Goal: Information Seeking & Learning: Learn about a topic

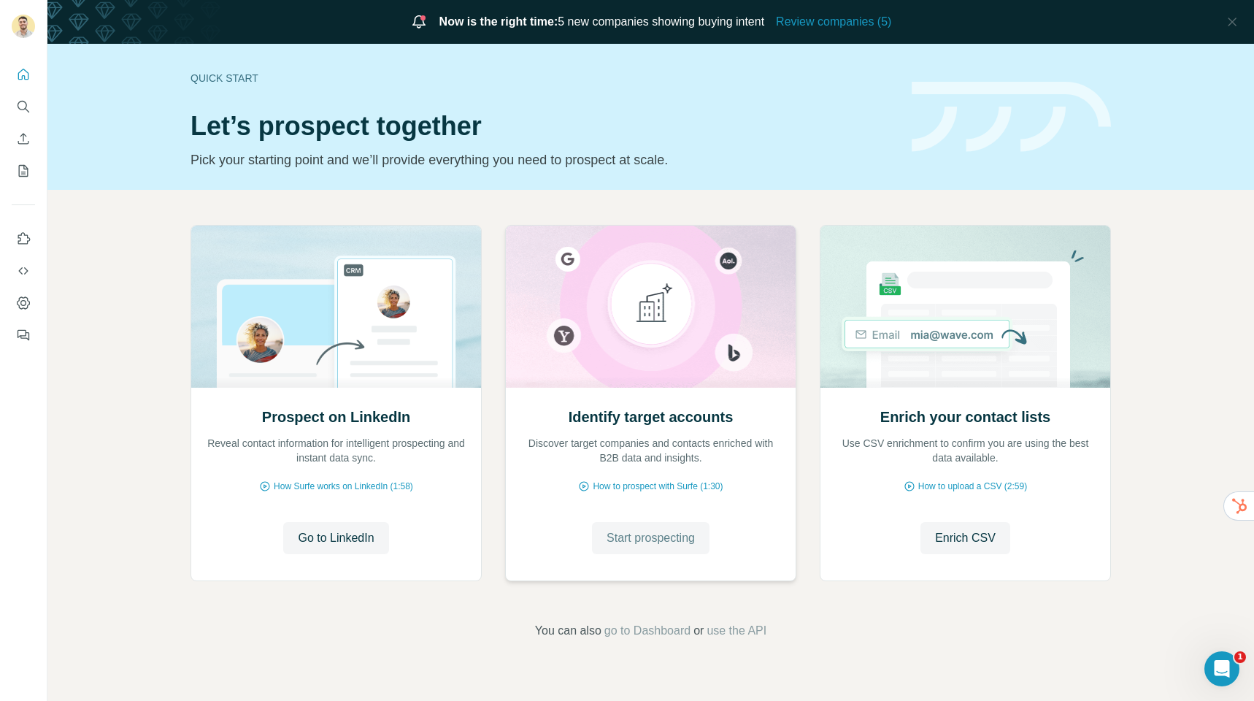
click at [645, 542] on span "Start prospecting" at bounding box center [651, 538] width 88 height 18
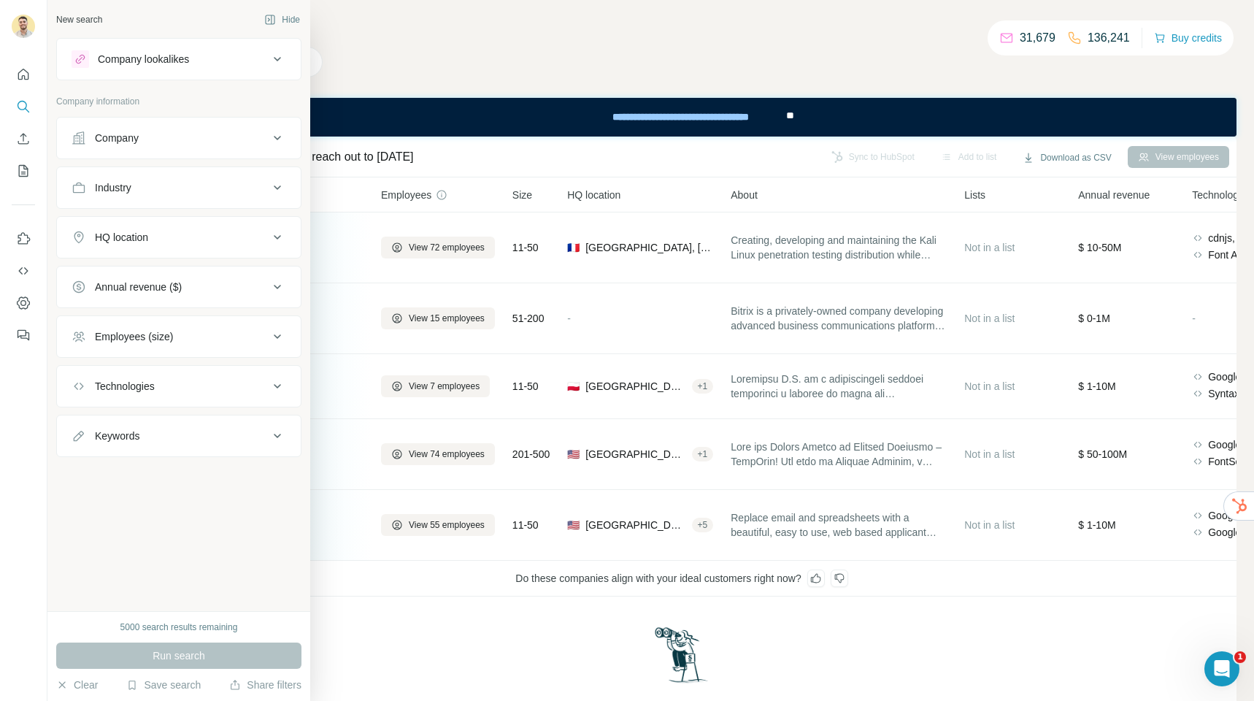
click at [166, 193] on div "Industry" at bounding box center [170, 187] width 197 height 15
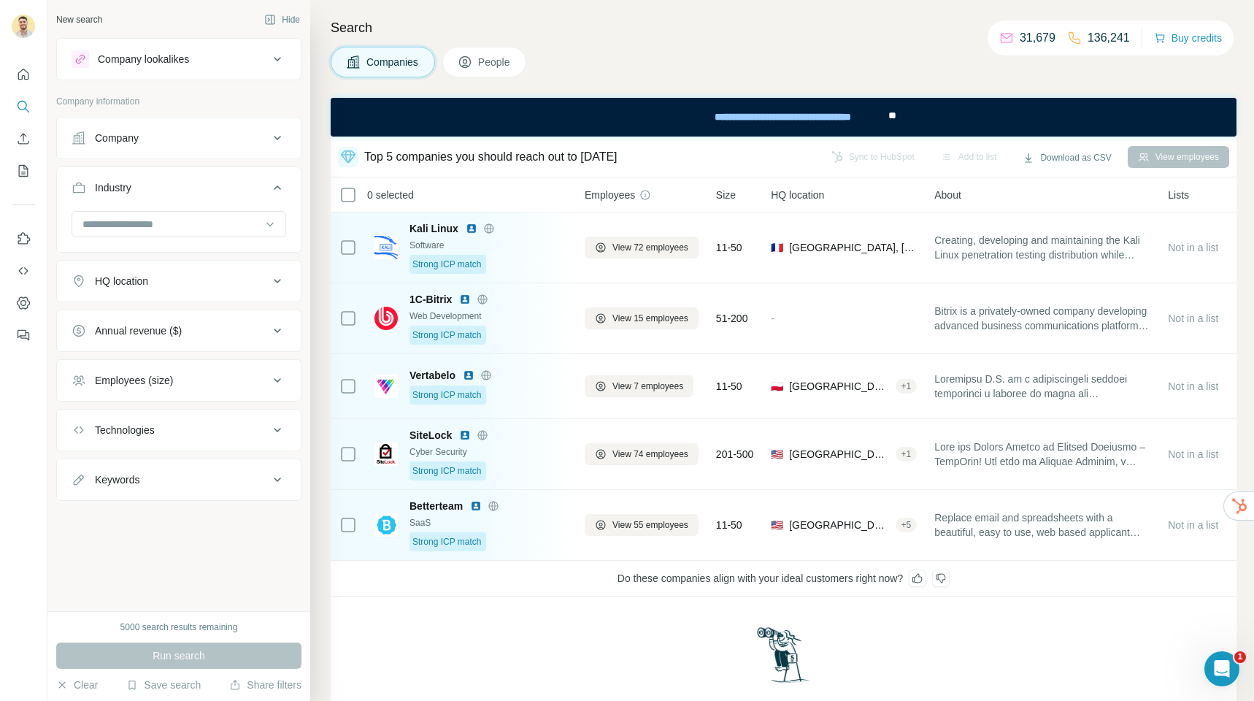
click at [151, 239] on div at bounding box center [179, 225] width 215 height 29
click at [288, 278] on button "HQ location" at bounding box center [179, 280] width 244 height 35
click at [152, 222] on input at bounding box center [171, 224] width 180 height 16
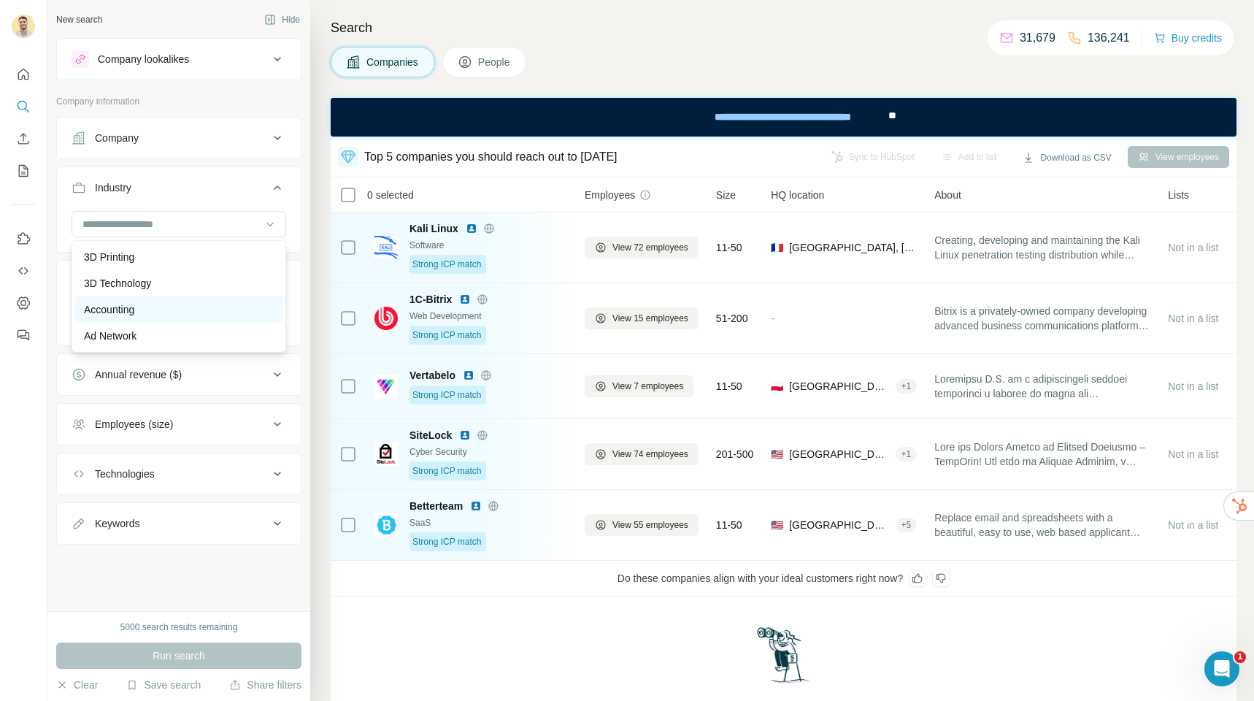
click at [151, 308] on div "Accounting" at bounding box center [179, 309] width 190 height 15
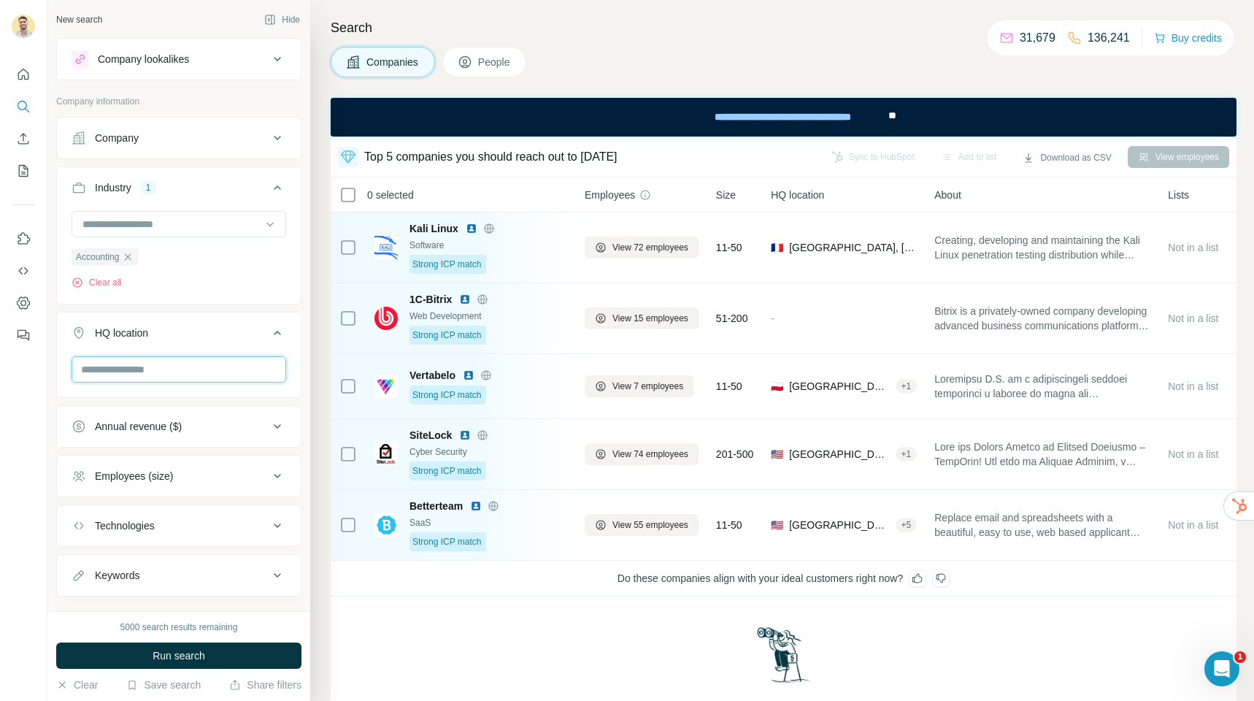
click at [128, 369] on input "text" at bounding box center [179, 369] width 215 height 26
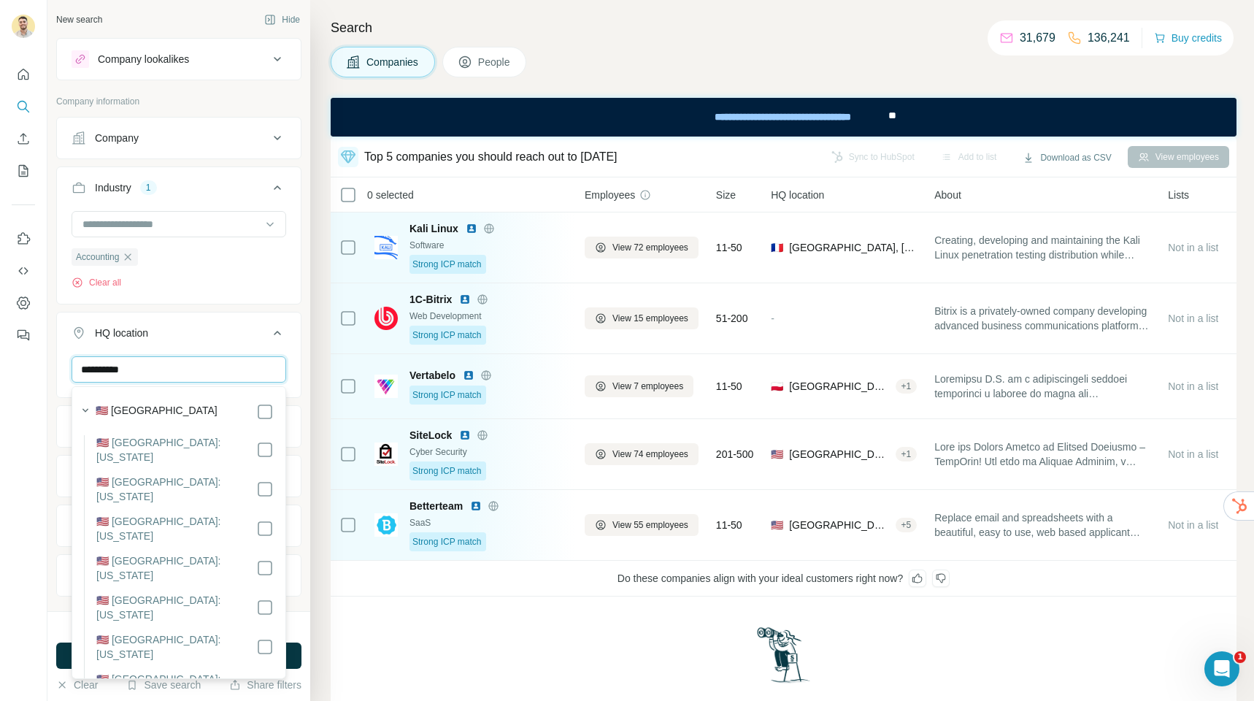
type input "**********"
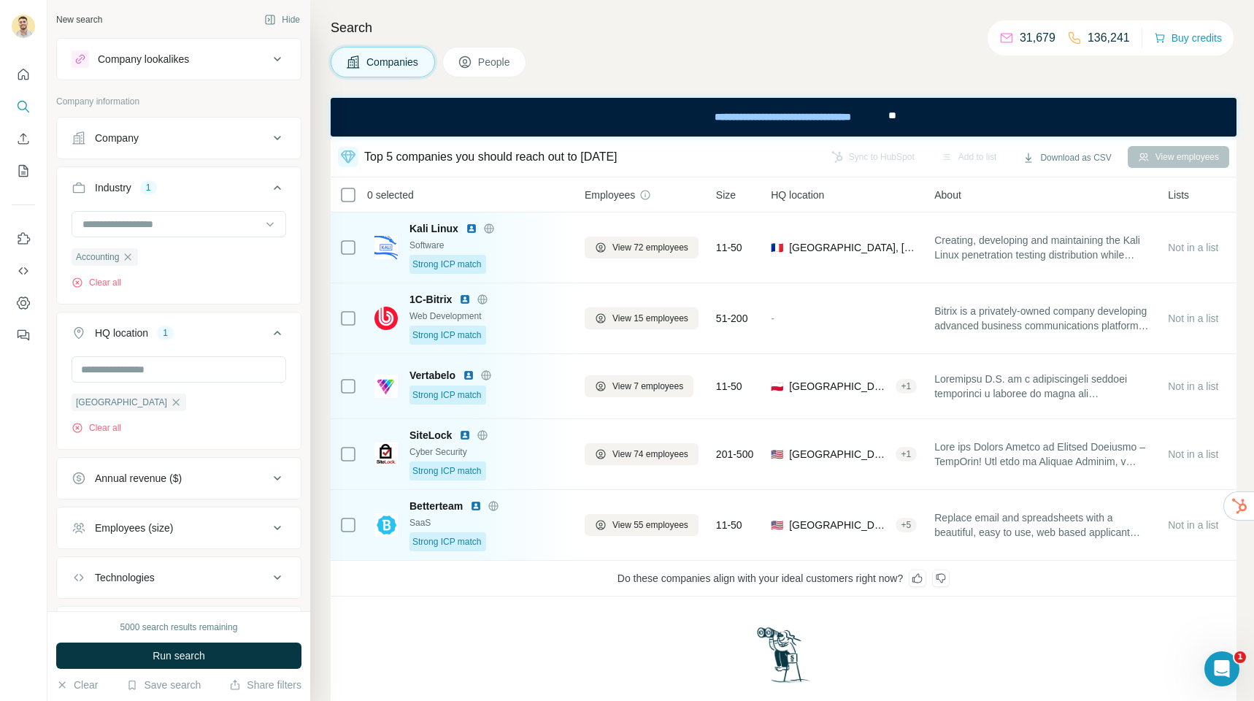
click at [298, 655] on button "Run search" at bounding box center [178, 655] width 245 height 26
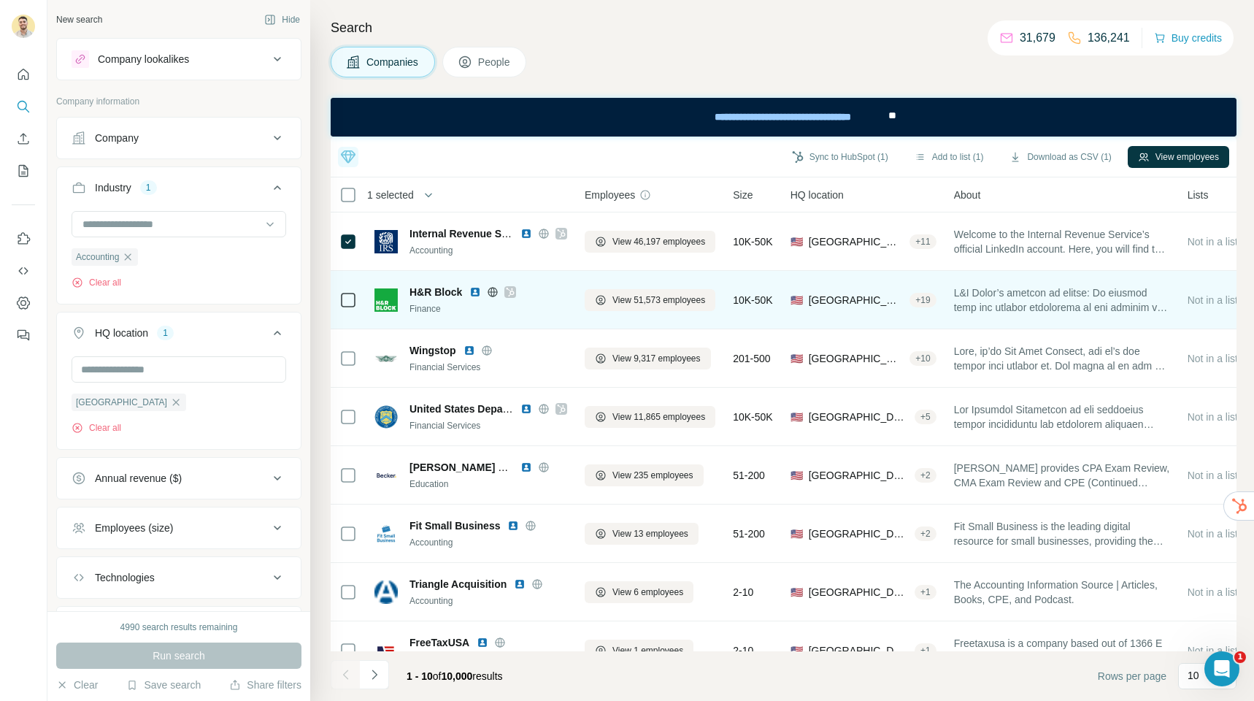
click at [353, 288] on div at bounding box center [348, 300] width 18 height 40
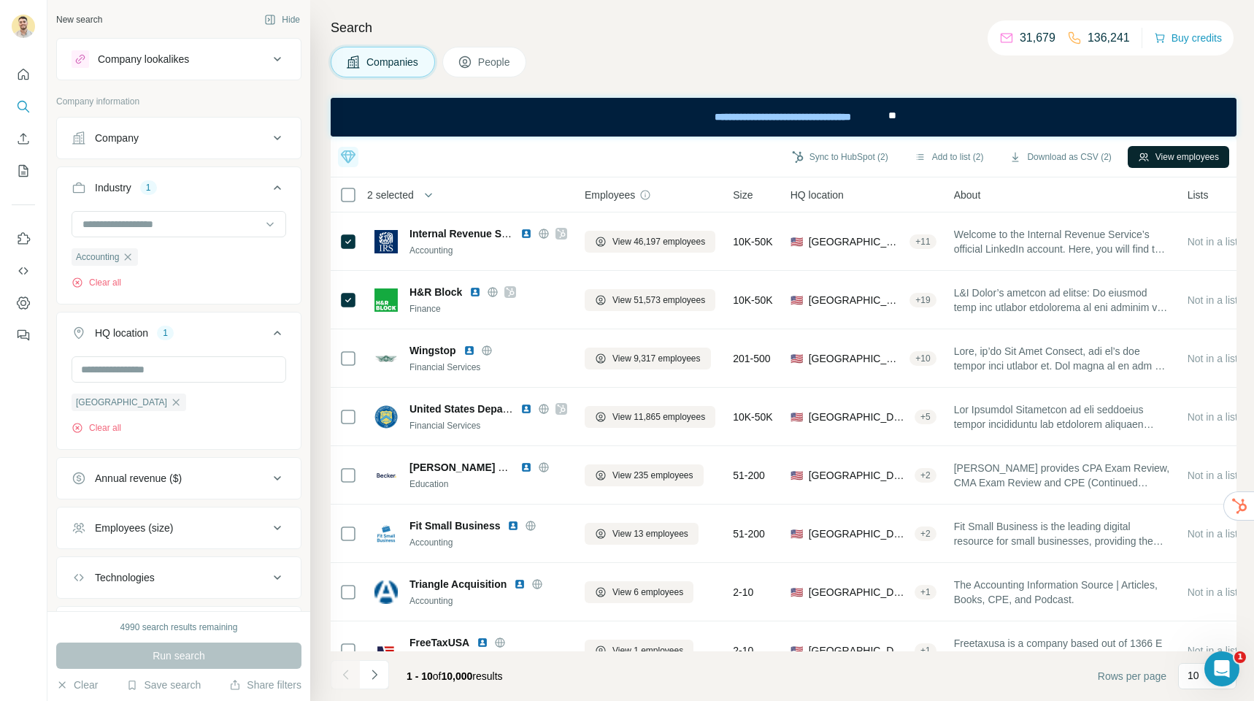
click at [1173, 158] on button "View employees" at bounding box center [1178, 157] width 101 height 22
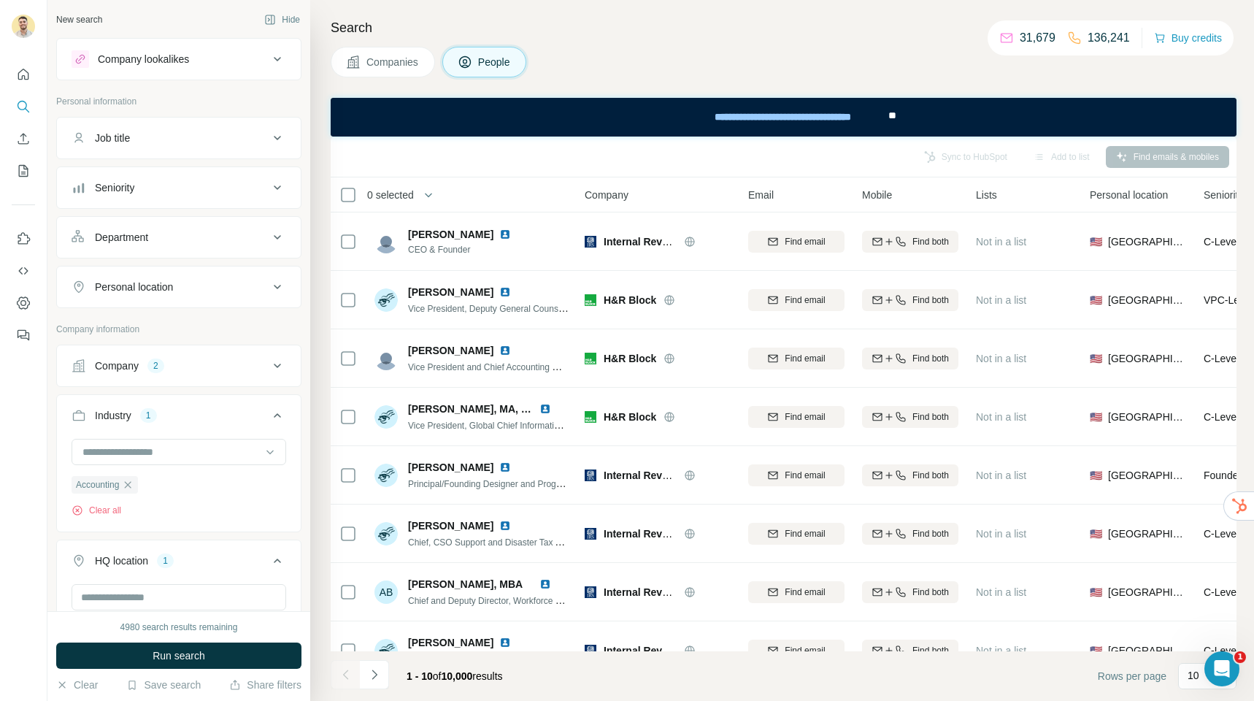
click at [167, 137] on div "Job title" at bounding box center [170, 138] width 197 height 15
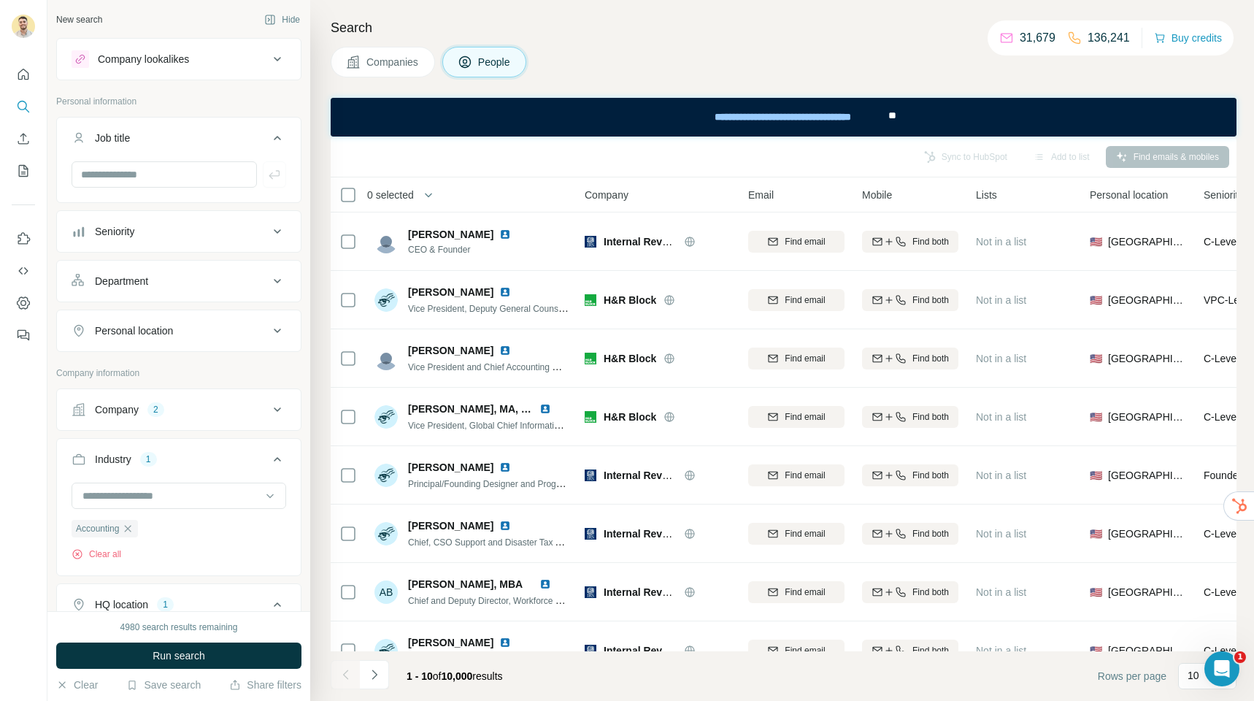
click at [150, 231] on div "Seniority" at bounding box center [170, 231] width 197 height 15
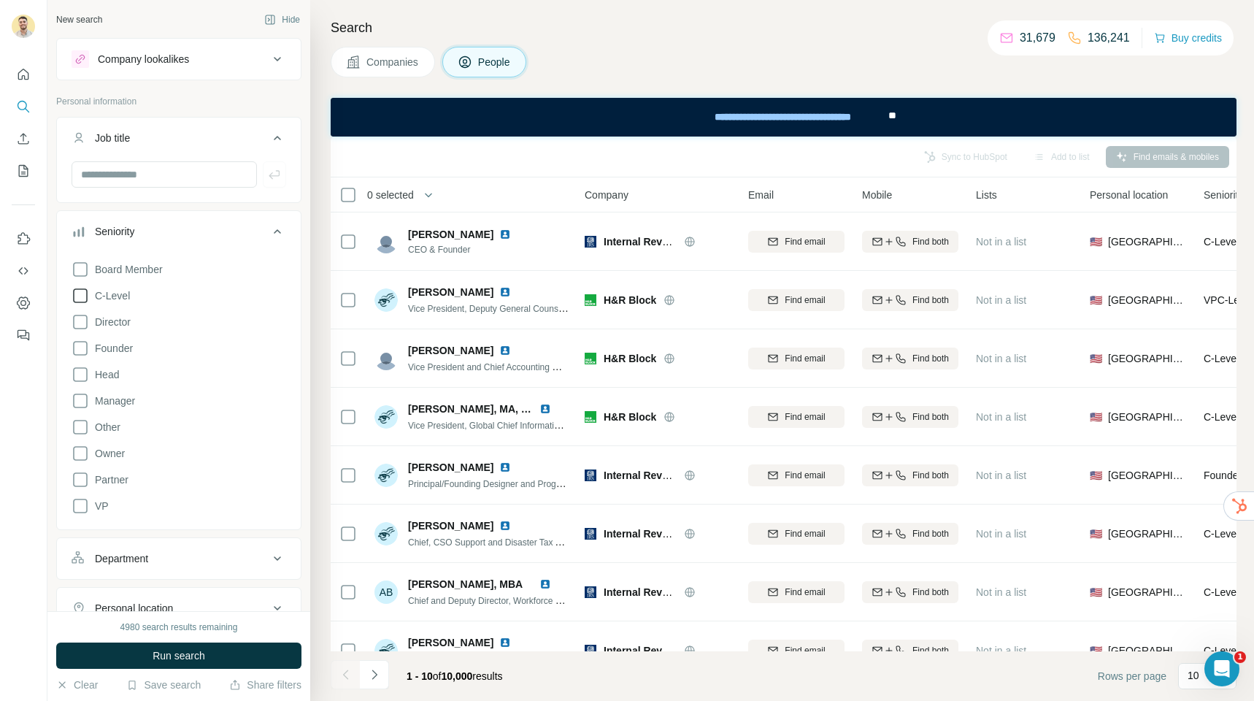
click at [81, 297] on icon at bounding box center [81, 296] width 18 height 18
click at [178, 649] on span "Run search" at bounding box center [179, 655] width 53 height 15
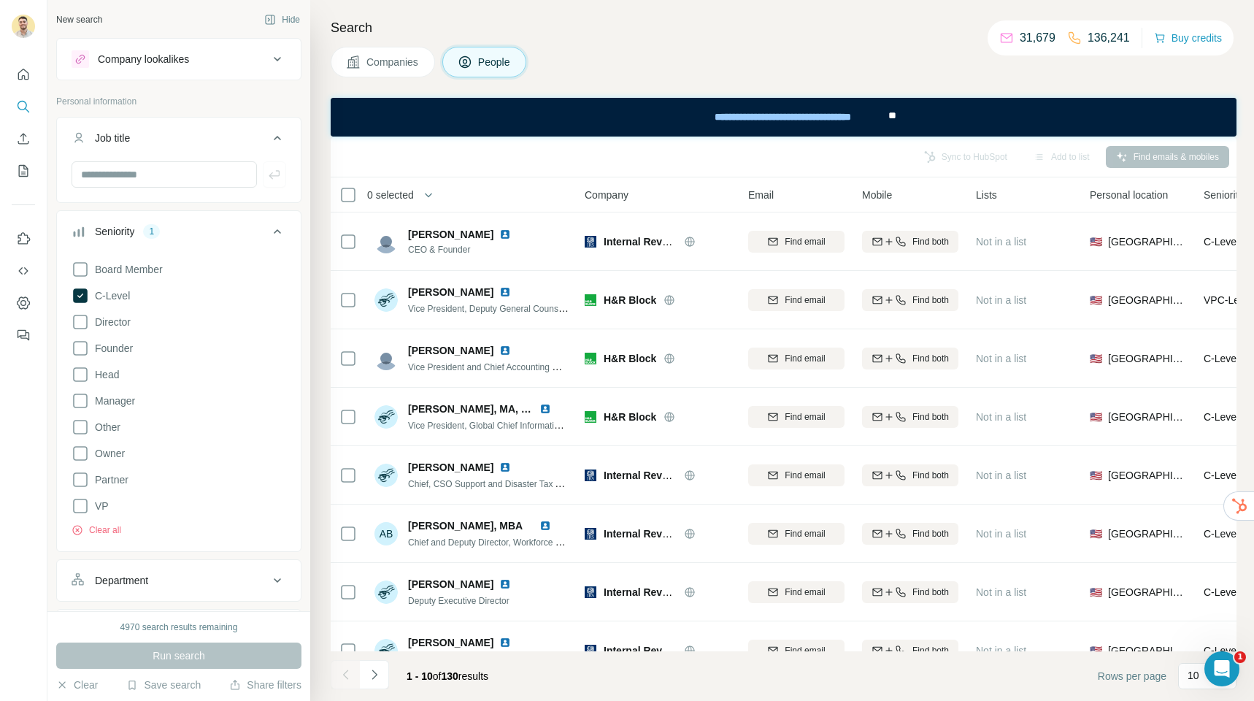
click at [247, 231] on div "Seniority 1" at bounding box center [170, 231] width 197 height 15
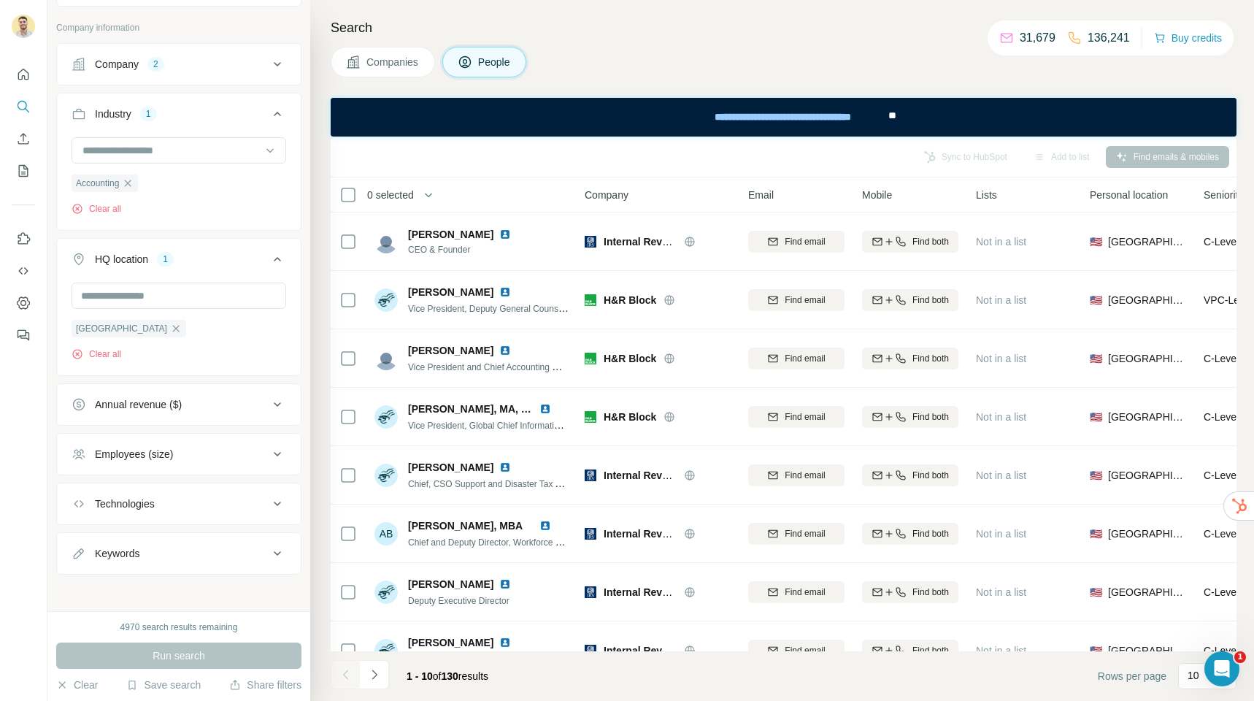
scroll to position [351, 0]
click at [170, 501] on div "Technologies" at bounding box center [170, 499] width 197 height 15
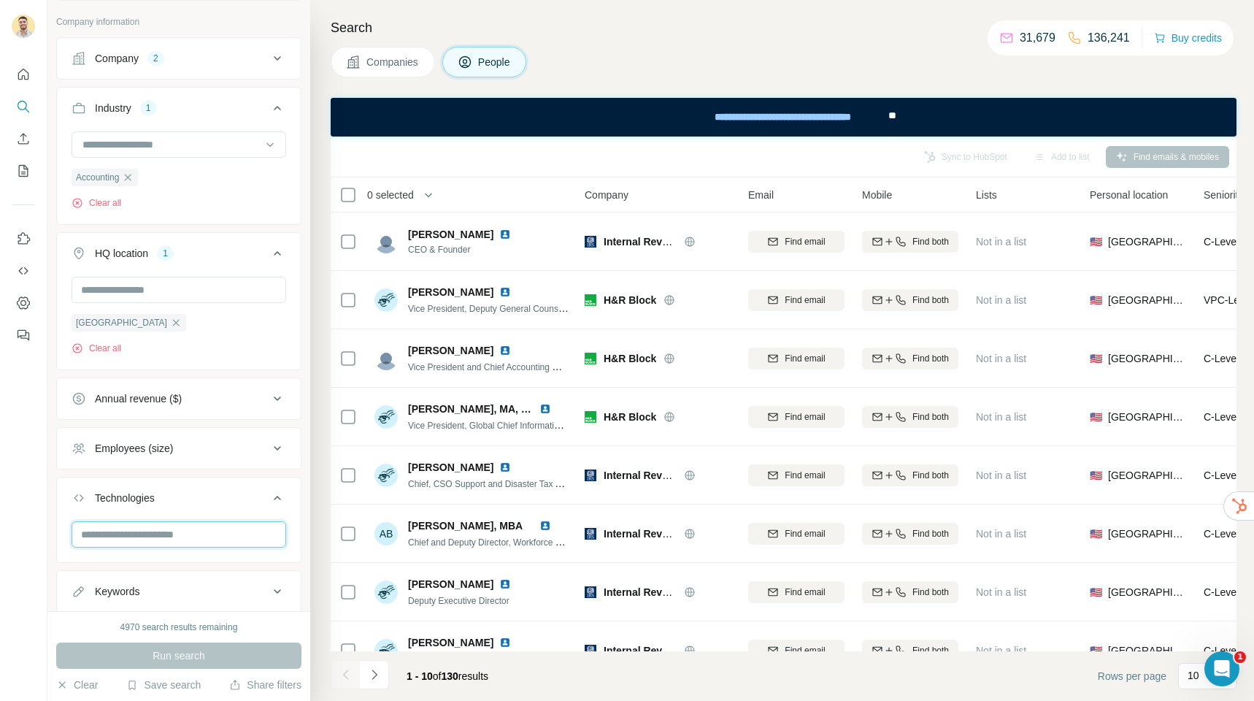
click at [163, 534] on input "text" at bounding box center [179, 534] width 215 height 26
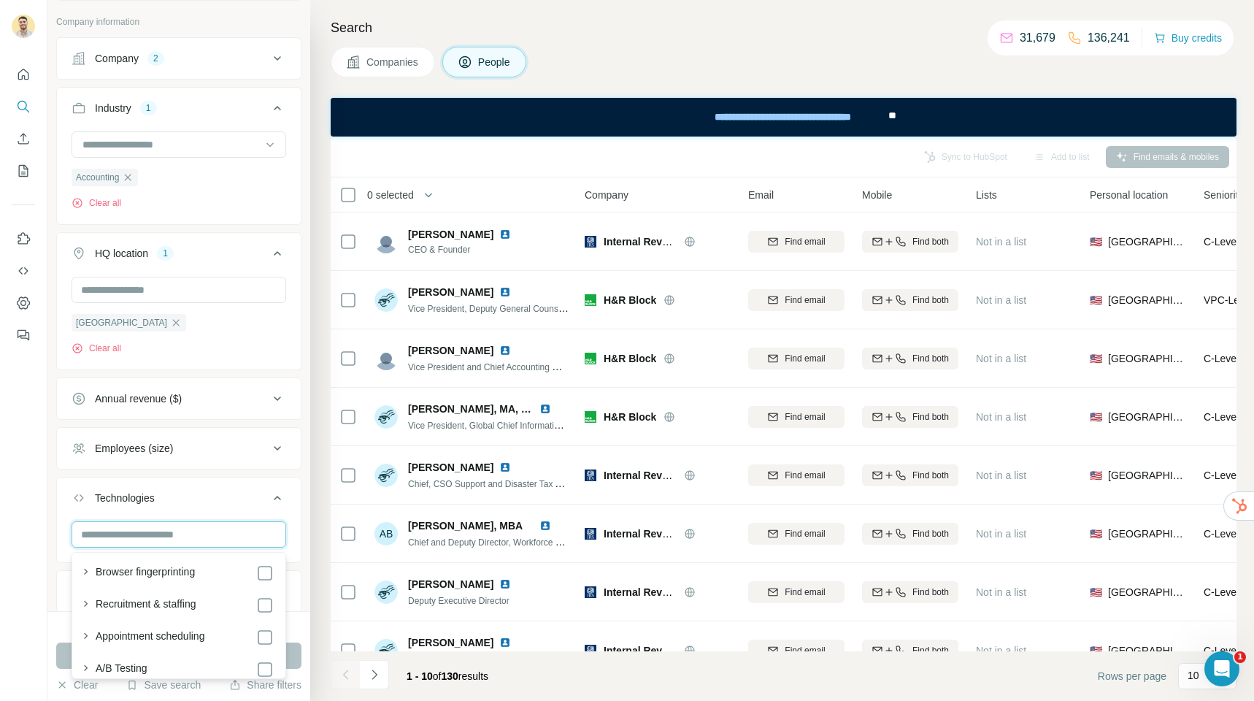
scroll to position [352, 0]
click at [317, 544] on div "Search Companies People Sync to HubSpot Add to list Find emails & mobiles 0 sel…" at bounding box center [782, 350] width 944 height 701
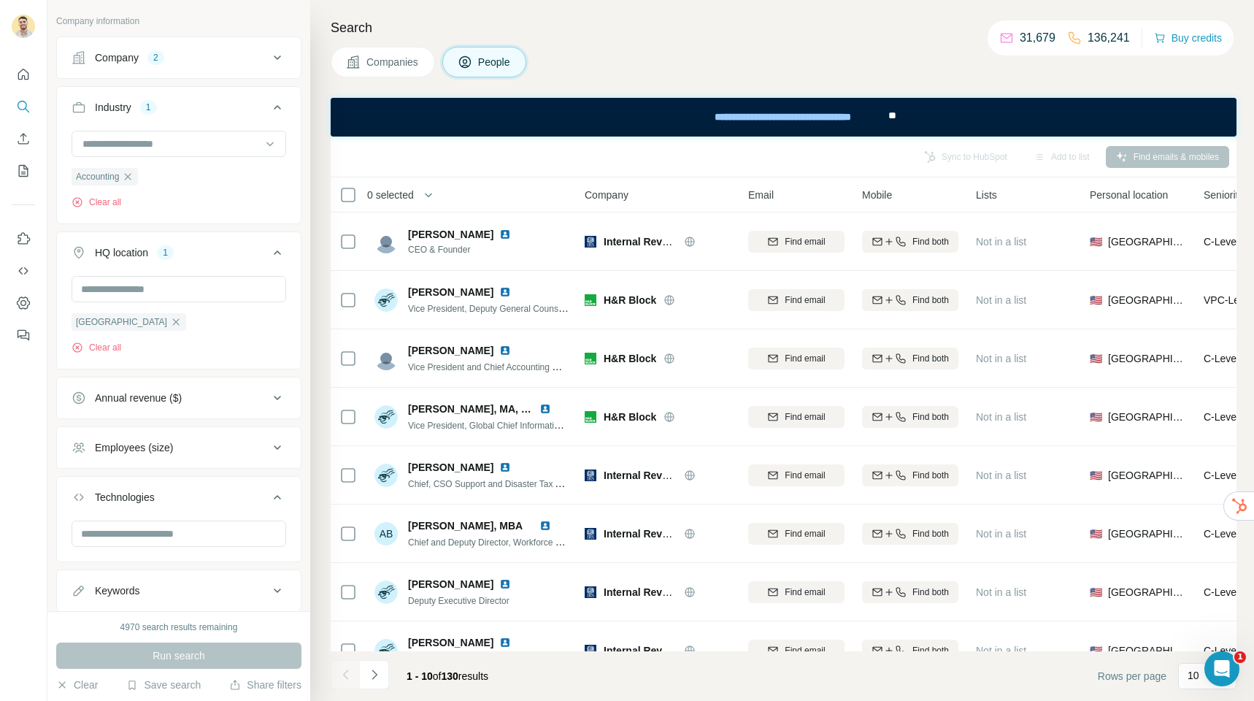
scroll to position [395, 0]
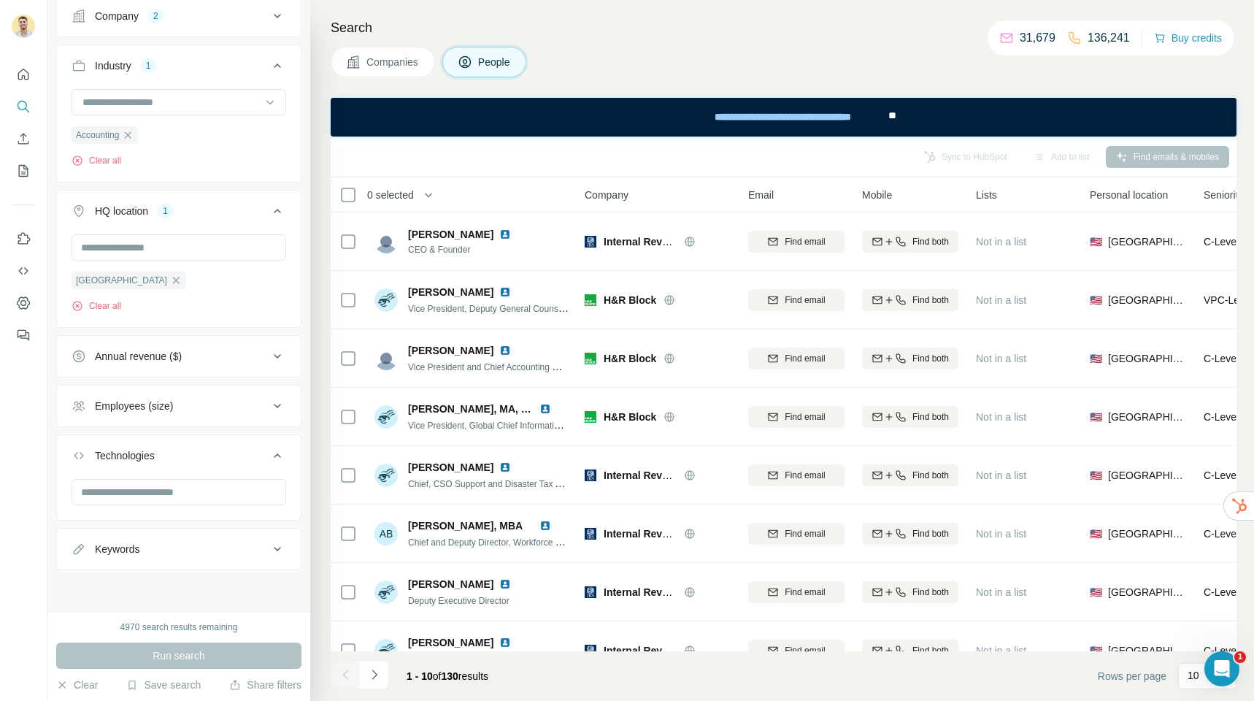
click at [169, 548] on div "Keywords" at bounding box center [170, 549] width 197 height 15
click at [218, 539] on button "Keywords" at bounding box center [179, 550] width 244 height 41
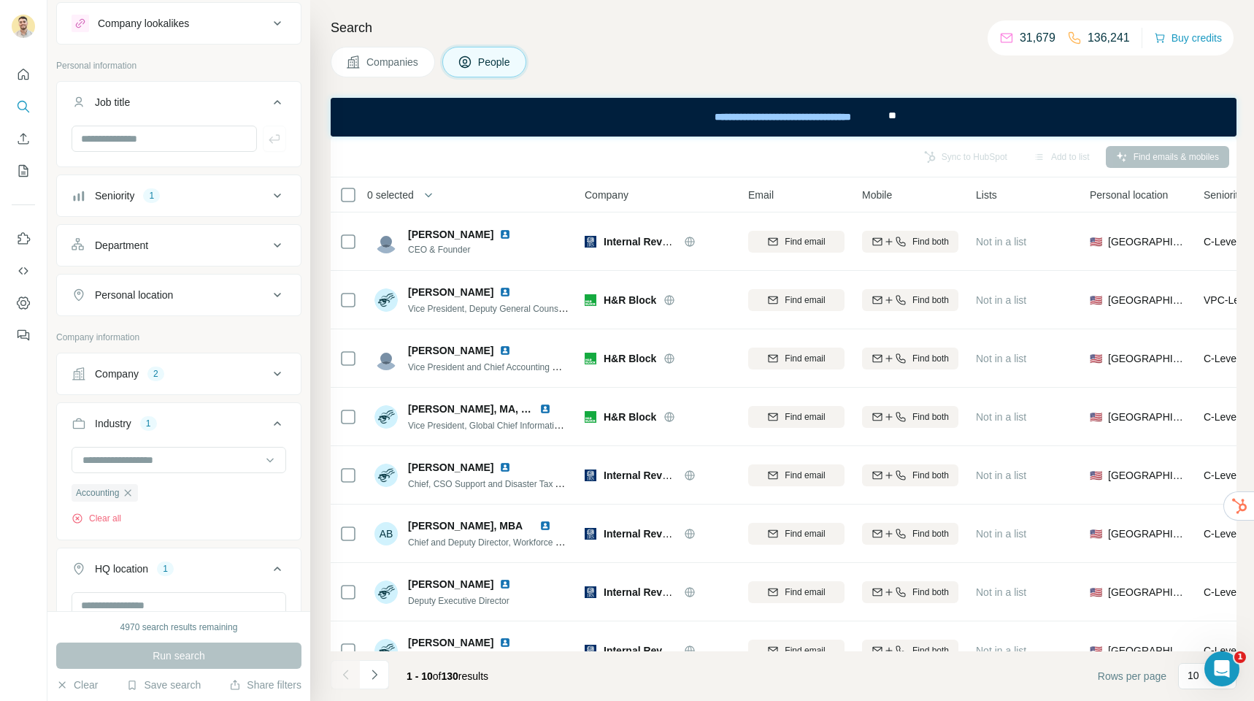
scroll to position [0, 0]
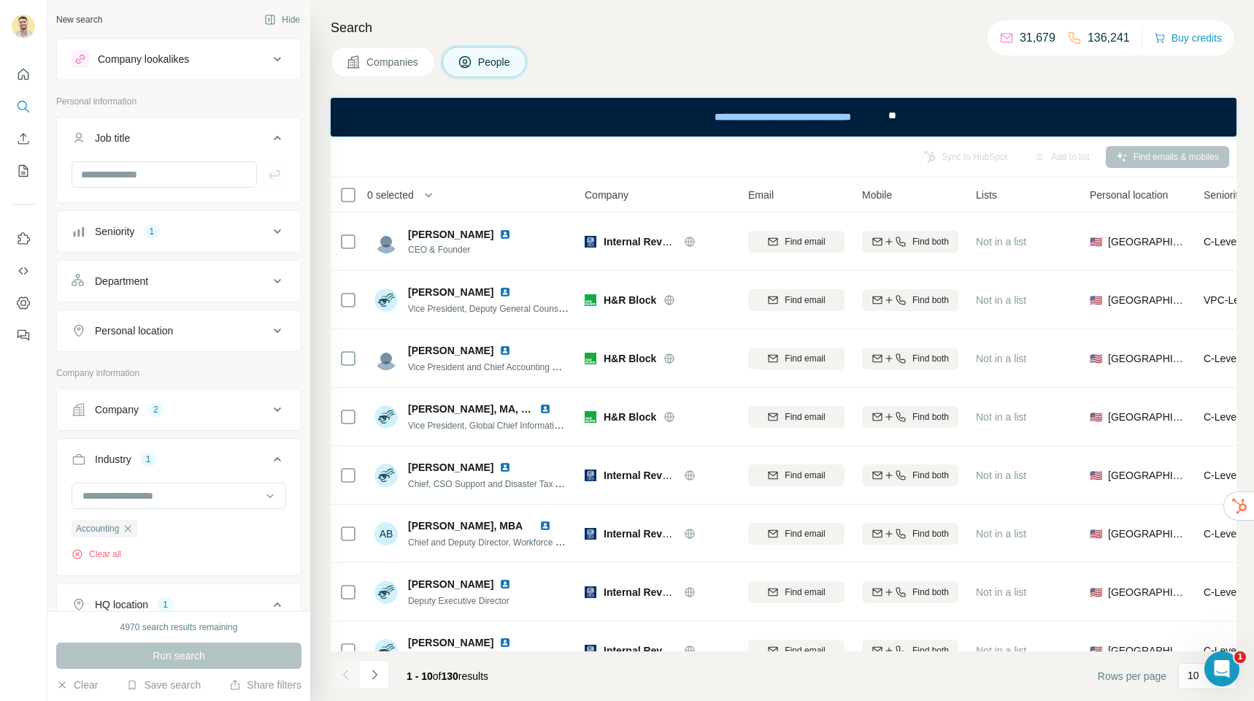
drag, startPoint x: 180, startPoint y: 47, endPoint x: 175, endPoint y: 55, distance: 9.1
click at [179, 47] on button "Company lookalikes" at bounding box center [179, 59] width 244 height 35
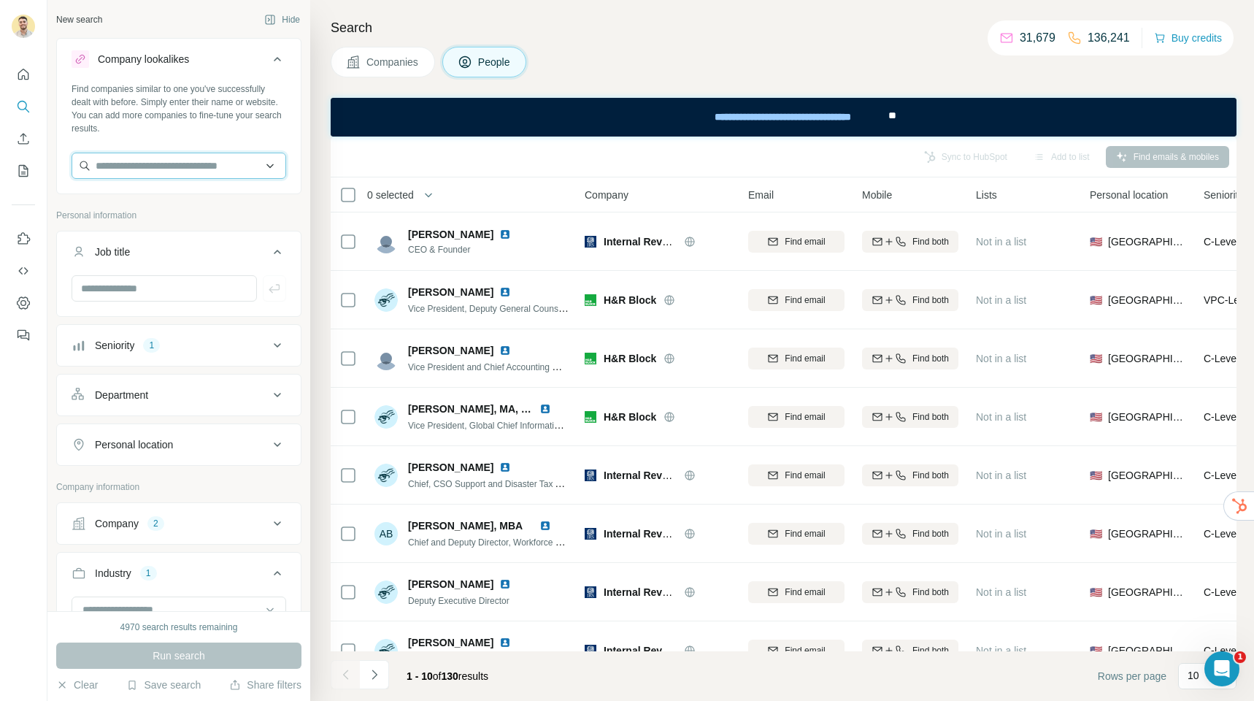
click at [146, 162] on input "text" at bounding box center [179, 166] width 215 height 26
type input "*"
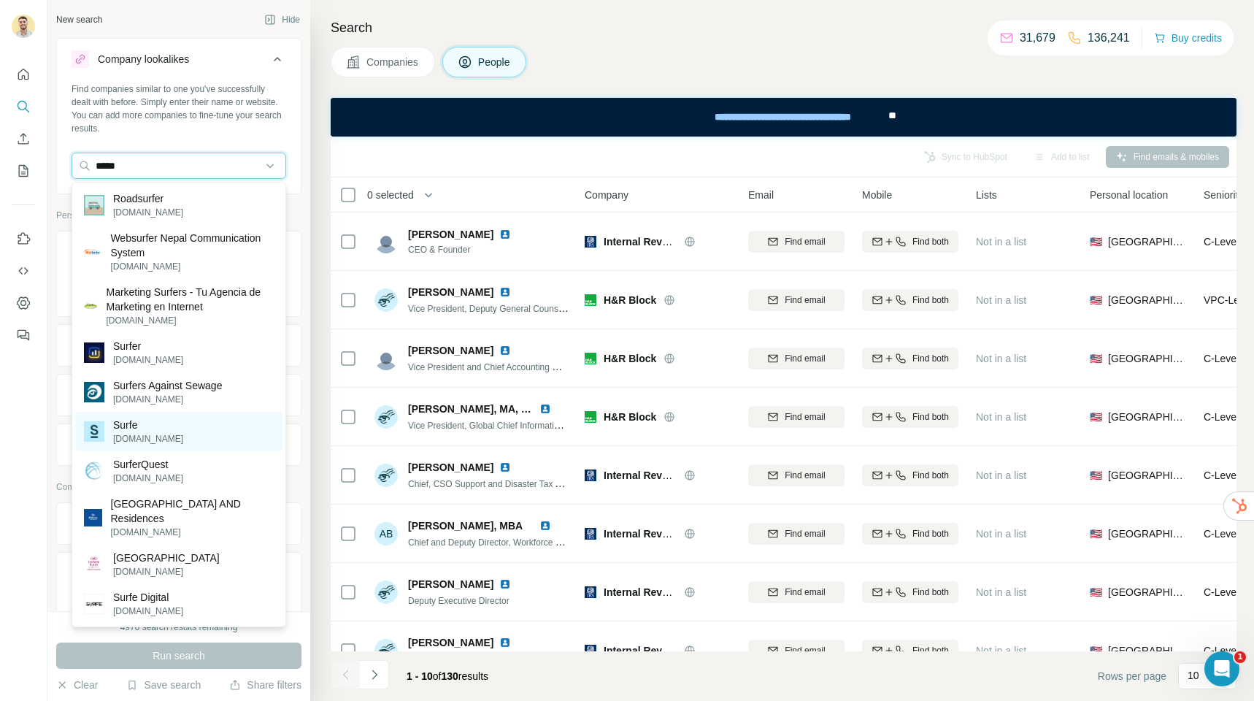
type input "*****"
click at [153, 426] on p "Surfe" at bounding box center [148, 424] width 70 height 15
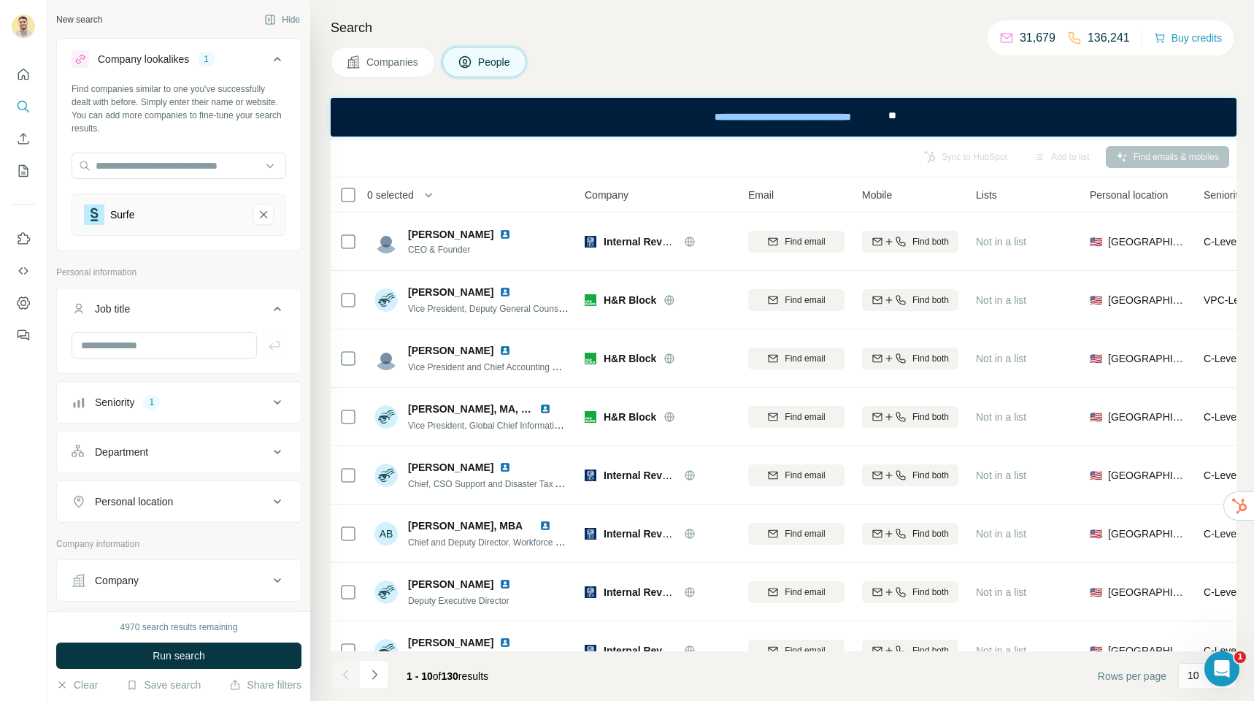
click at [154, 650] on span "Run search" at bounding box center [179, 655] width 53 height 15
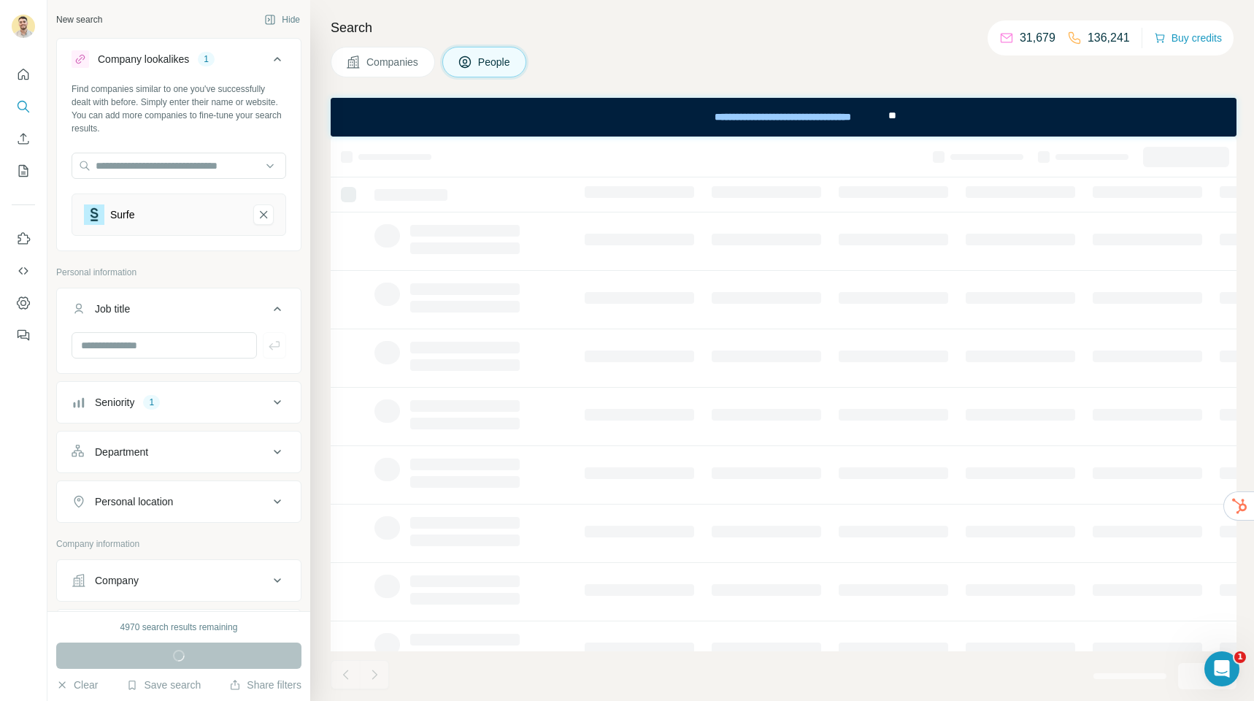
click at [385, 55] on button "Companies" at bounding box center [383, 62] width 104 height 31
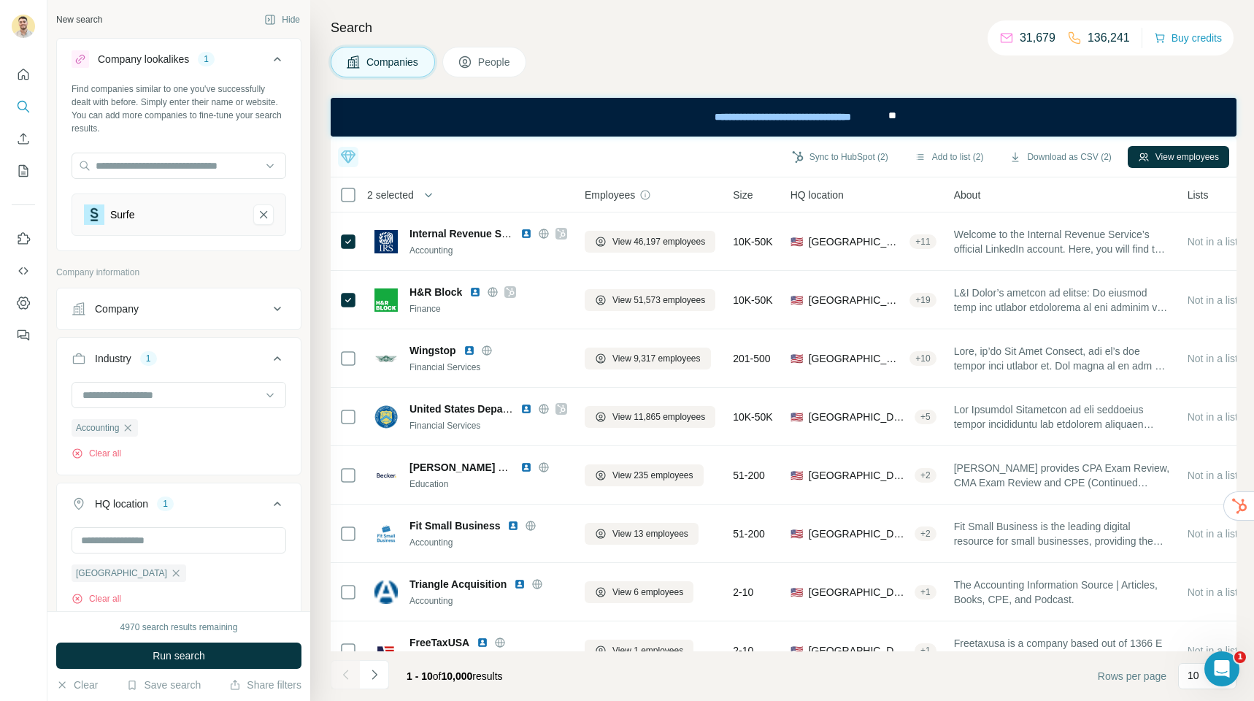
click at [216, 652] on button "Run search" at bounding box center [178, 655] width 245 height 26
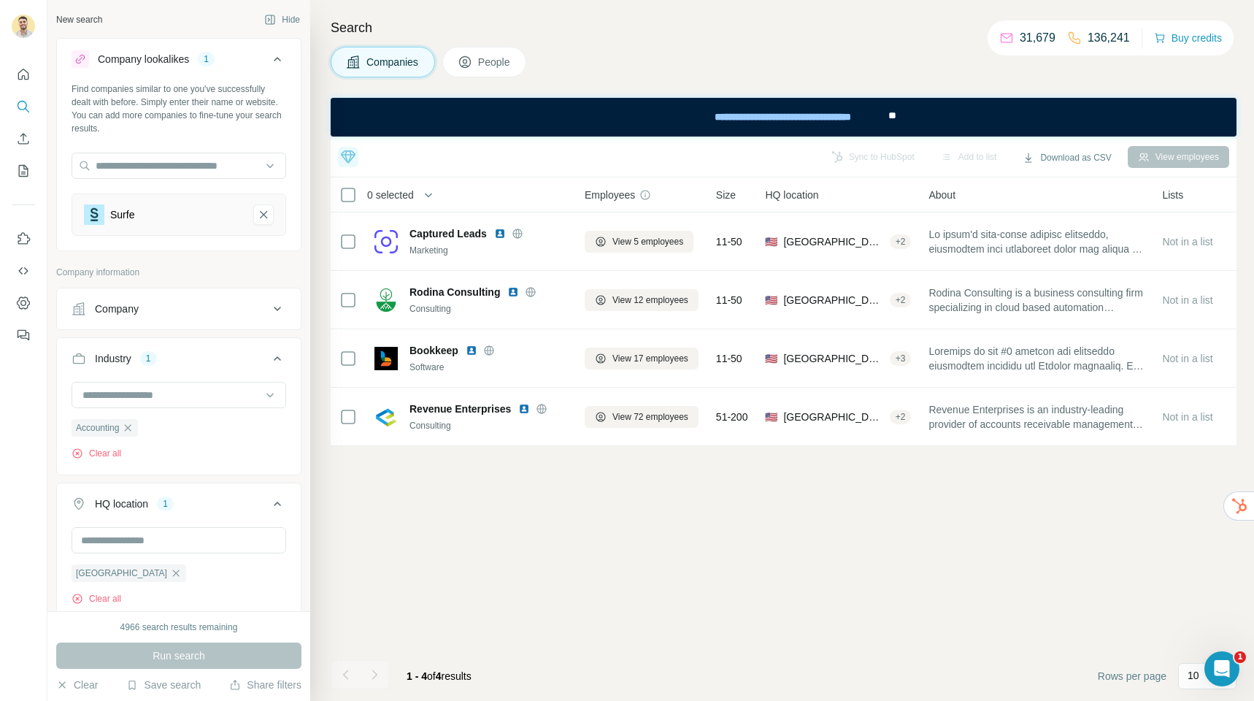
click at [132, 433] on icon "button" at bounding box center [128, 428] width 12 height 12
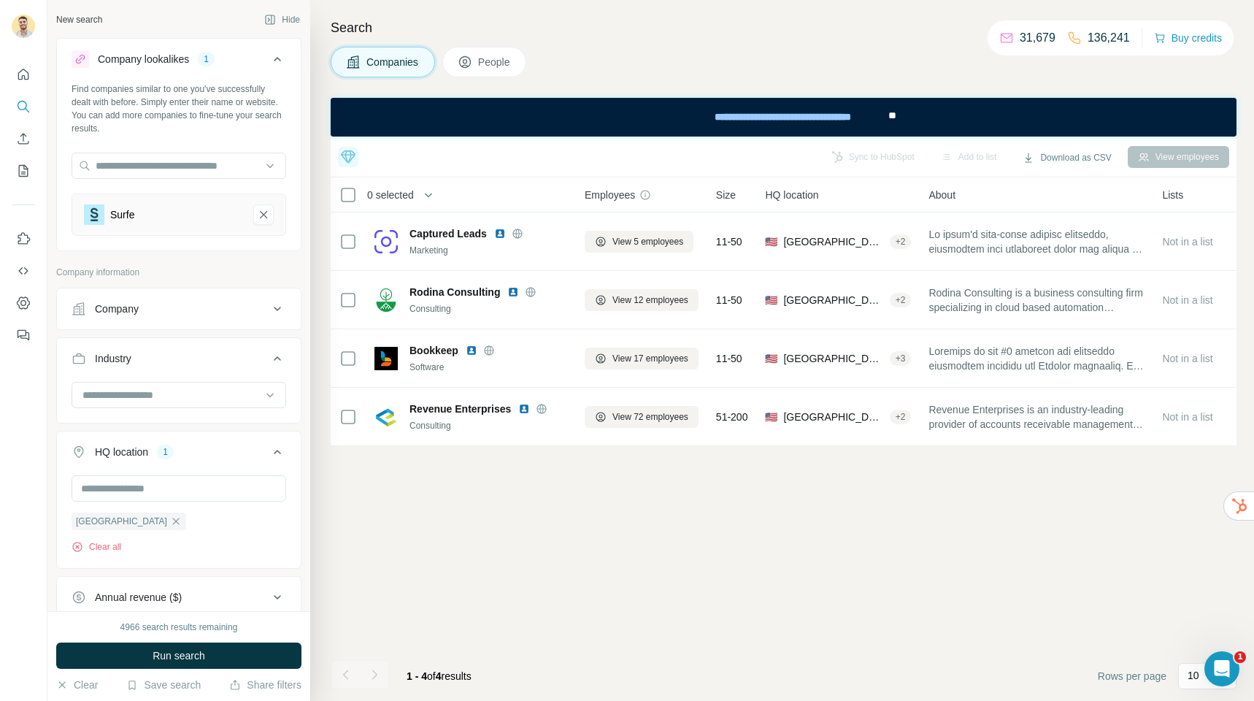
drag, startPoint x: 144, startPoint y: 517, endPoint x: 146, endPoint y: 531, distance: 13.3
click at [170, 519] on icon "button" at bounding box center [176, 521] width 12 height 12
click at [189, 650] on span "Run search" at bounding box center [179, 655] width 53 height 15
